Goal: Navigation & Orientation: Understand site structure

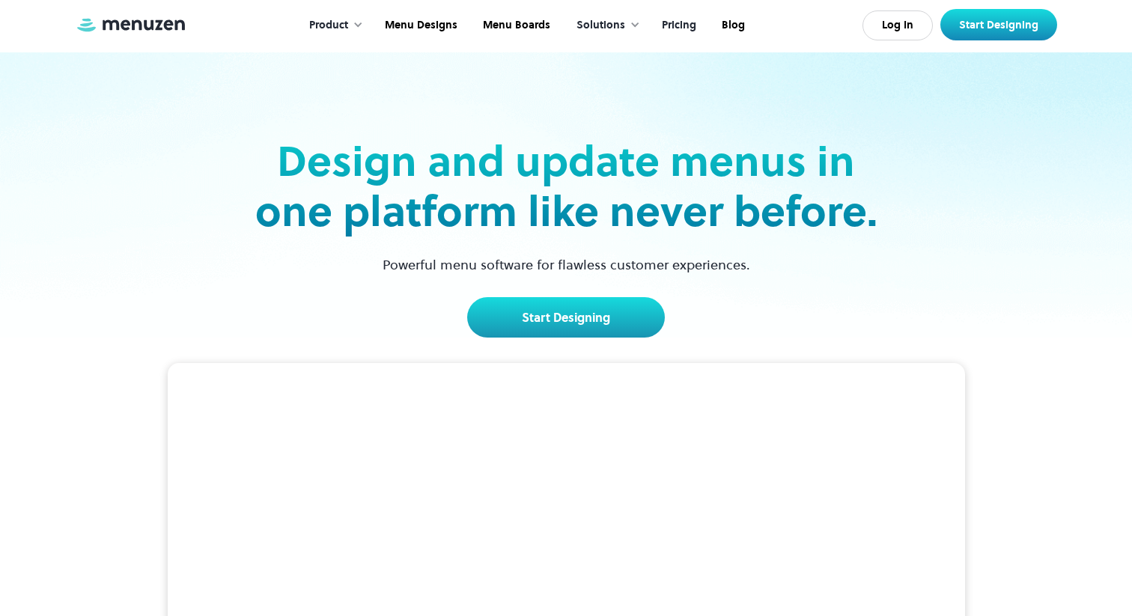
click at [674, 25] on link "Pricing" at bounding box center [678, 25] width 60 height 46
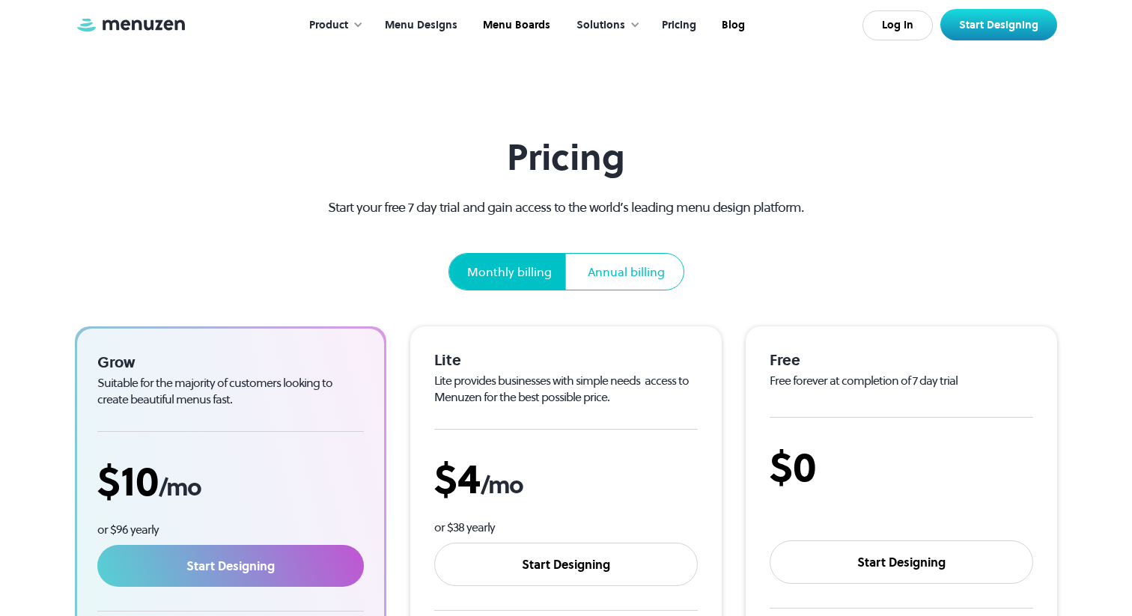
click at [432, 21] on link "Menu Designs" at bounding box center [420, 25] width 98 height 46
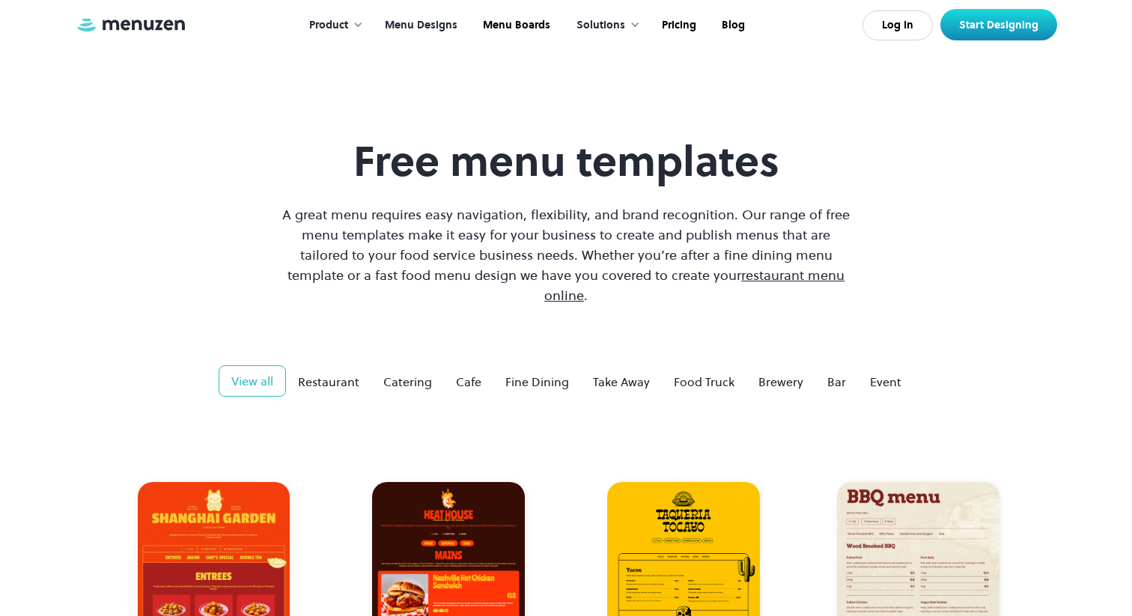
click at [431, 25] on link "Menu Designs" at bounding box center [420, 25] width 98 height 46
click at [516, 30] on link "Menu Boards" at bounding box center [515, 25] width 93 height 46
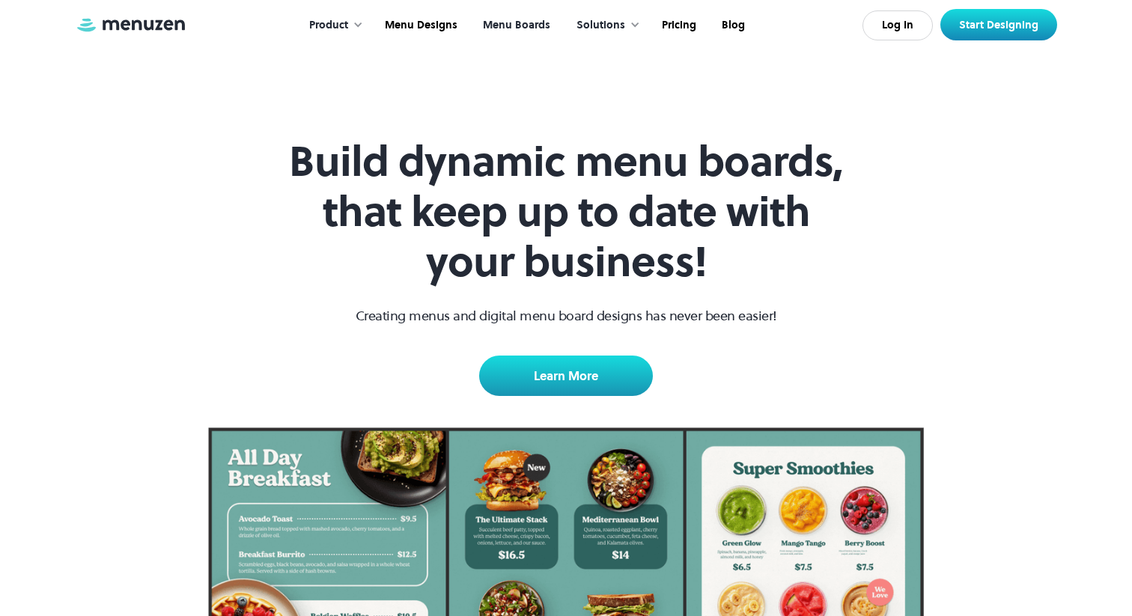
click at [616, 17] on div "Solutions" at bounding box center [601, 25] width 49 height 16
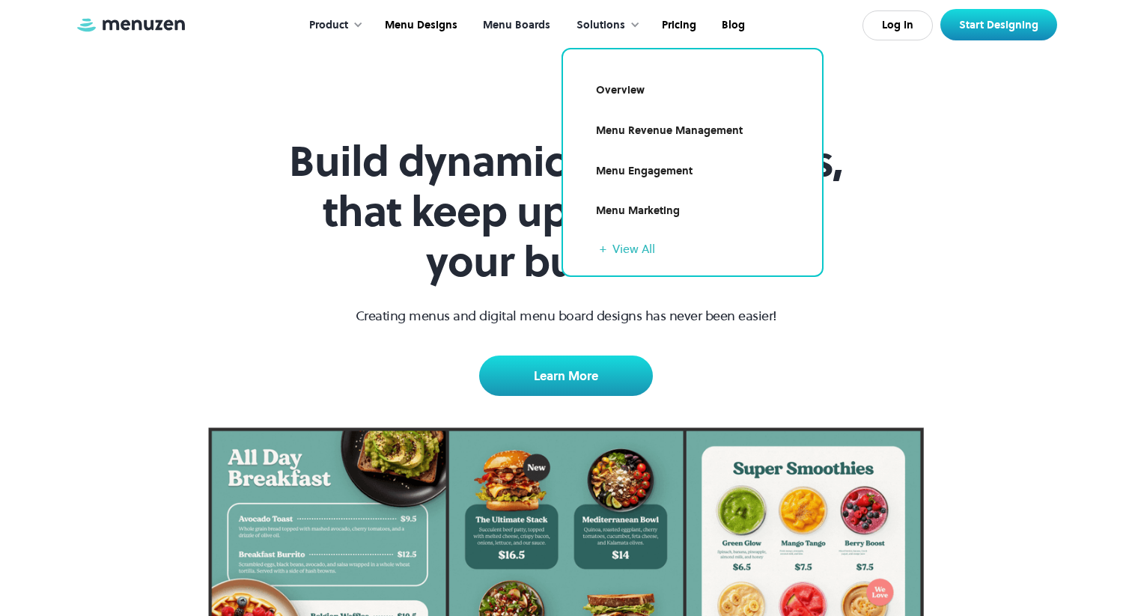
click at [368, 189] on h1 "Build dynamic menu boards, that keep up to date with your business!" at bounding box center [566, 211] width 575 height 151
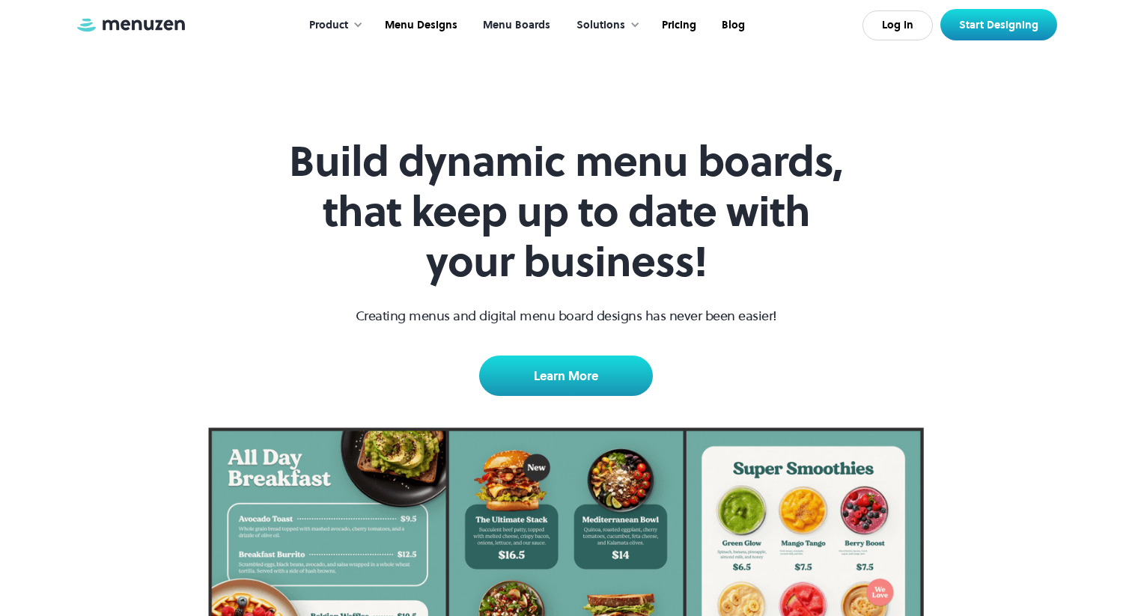
click at [352, 13] on div "Product" at bounding box center [332, 25] width 76 height 46
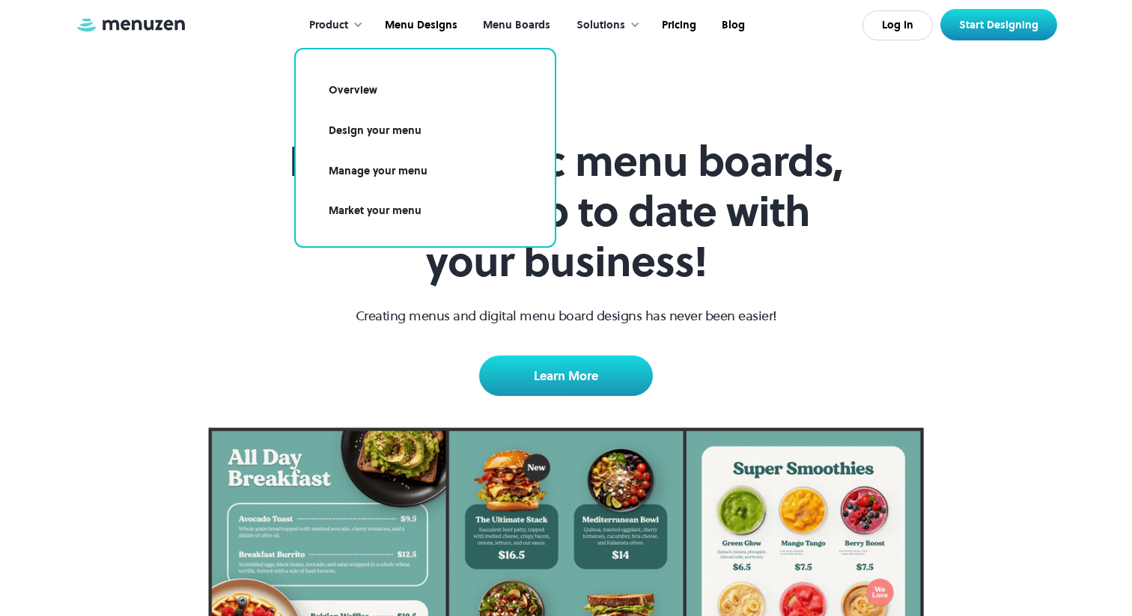
click at [259, 140] on div "Build dynamic menu boards, that keep up to date with your business! Creating me…" at bounding box center [566, 426] width 1132 height 853
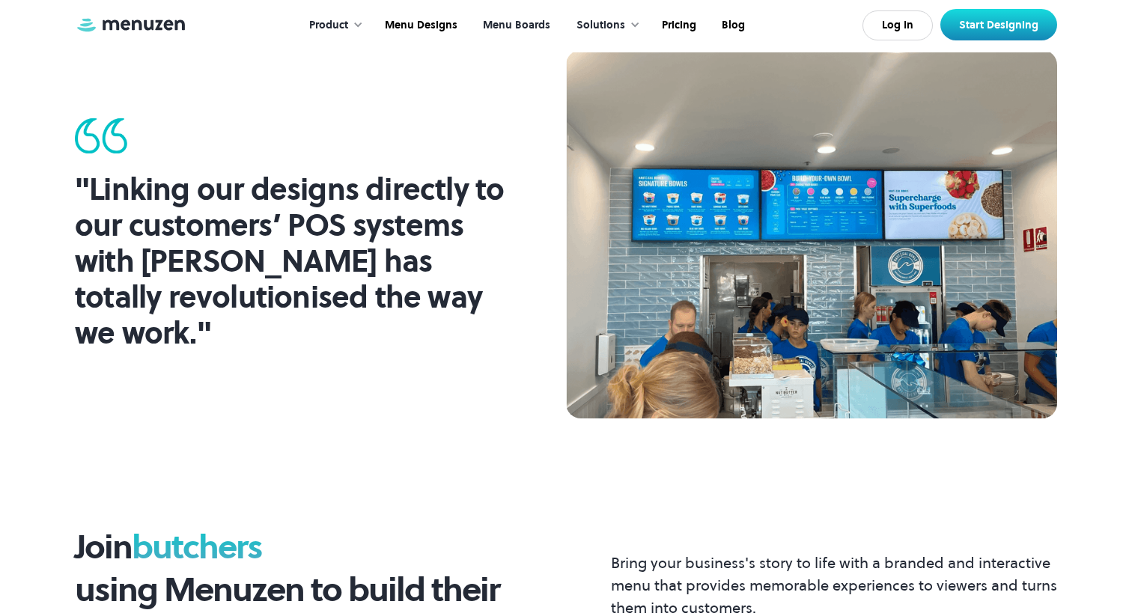
scroll to position [1451, 0]
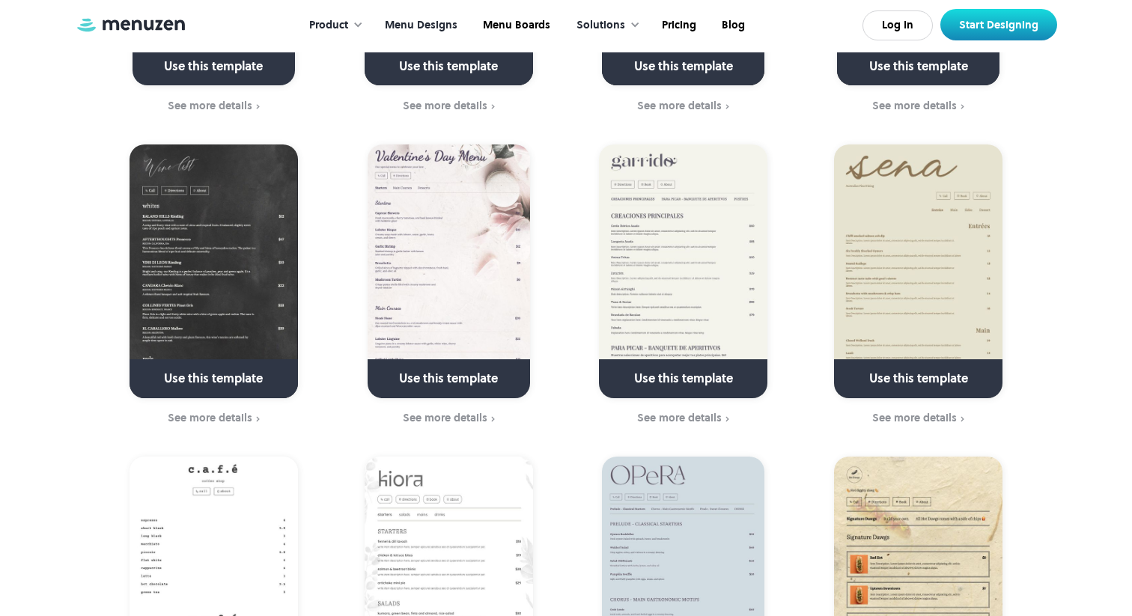
scroll to position [1657, 0]
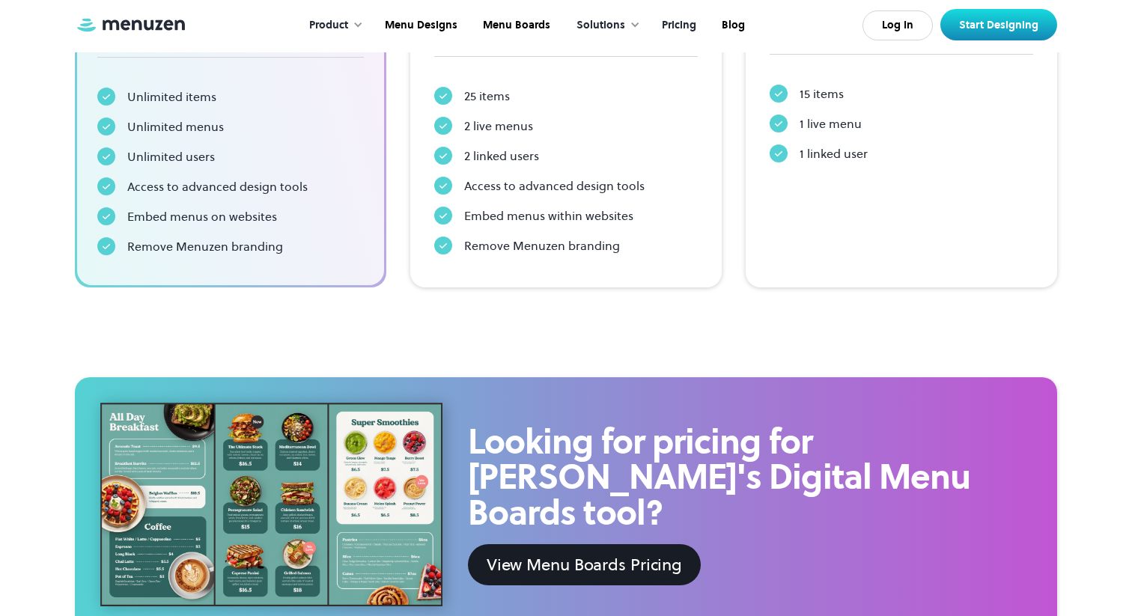
scroll to position [555, 0]
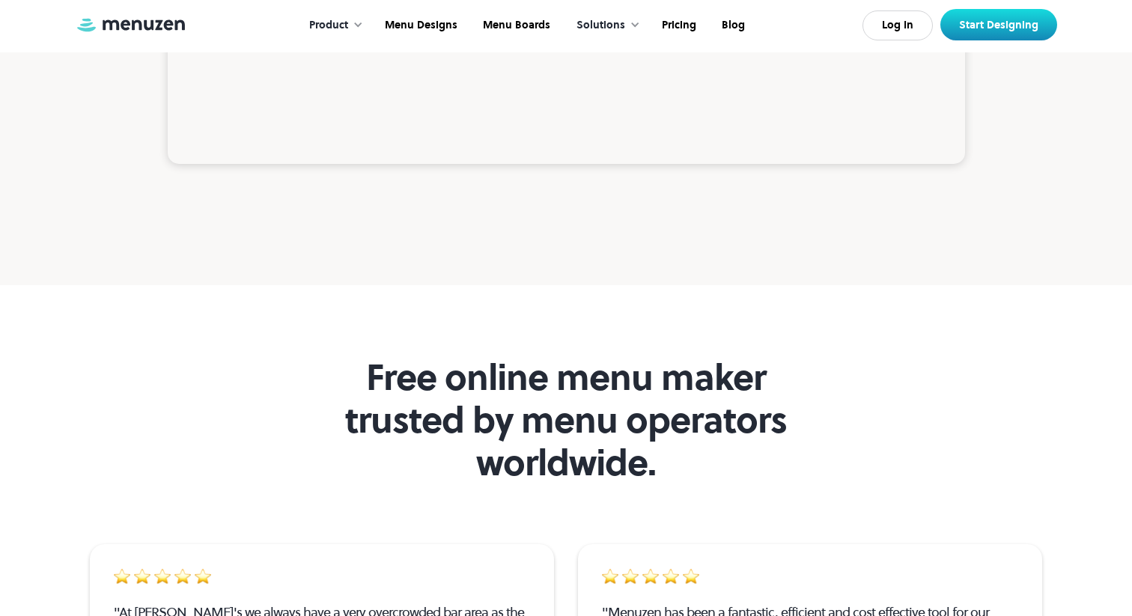
scroll to position [4096, 0]
